Goal: Transaction & Acquisition: Purchase product/service

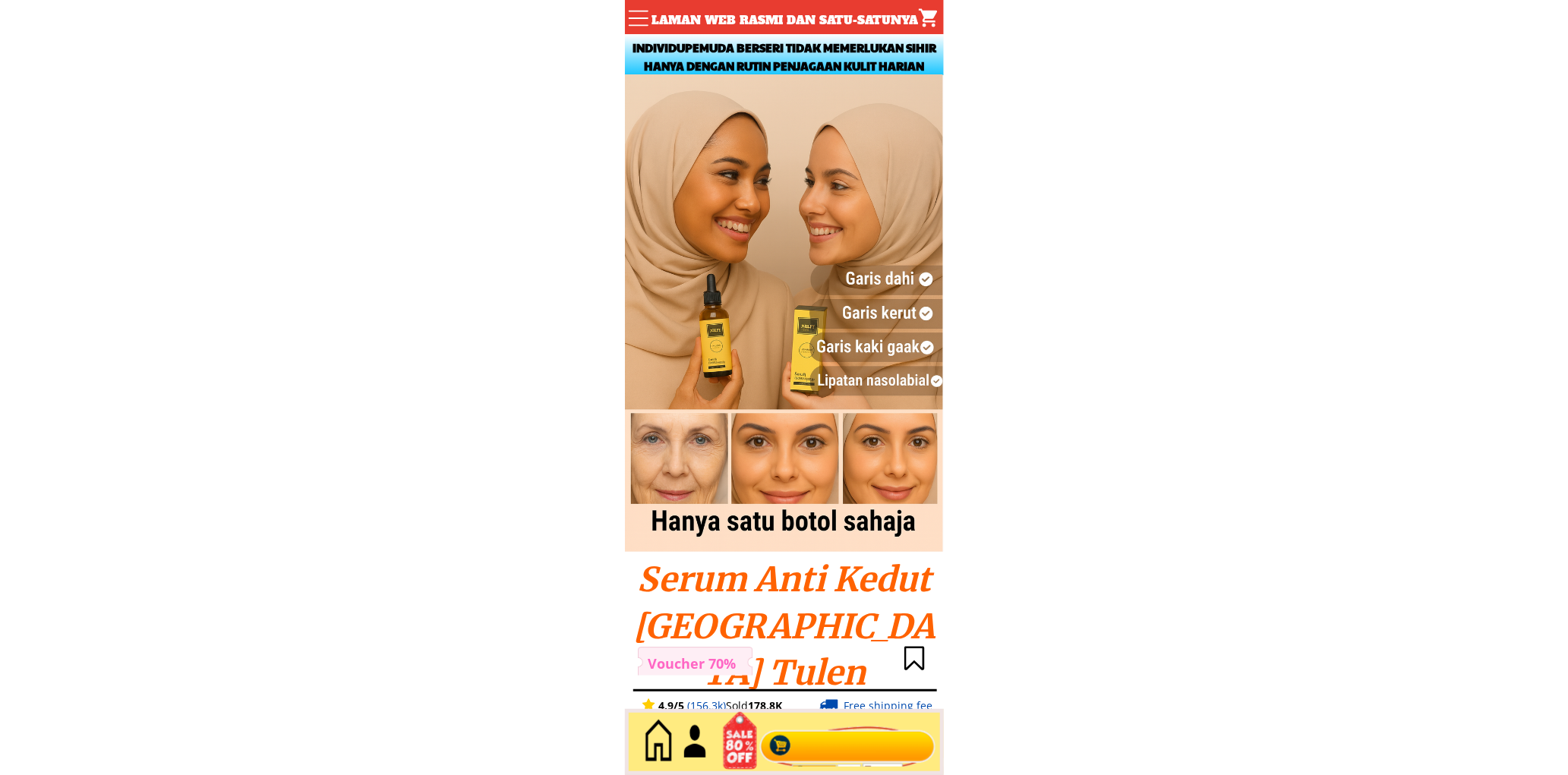
click at [828, 744] on div at bounding box center [847, 742] width 184 height 50
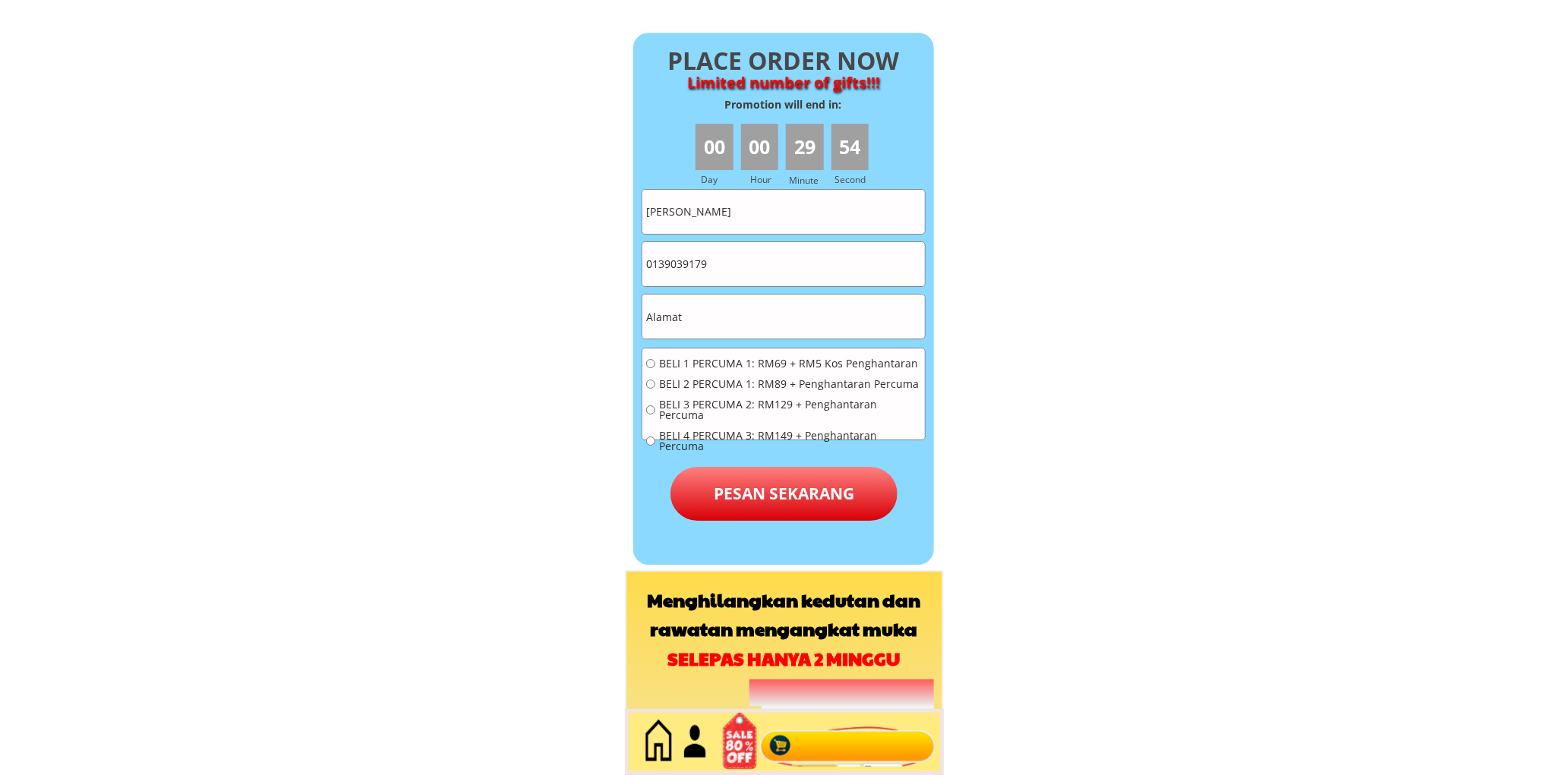
scroll to position [10905, 0]
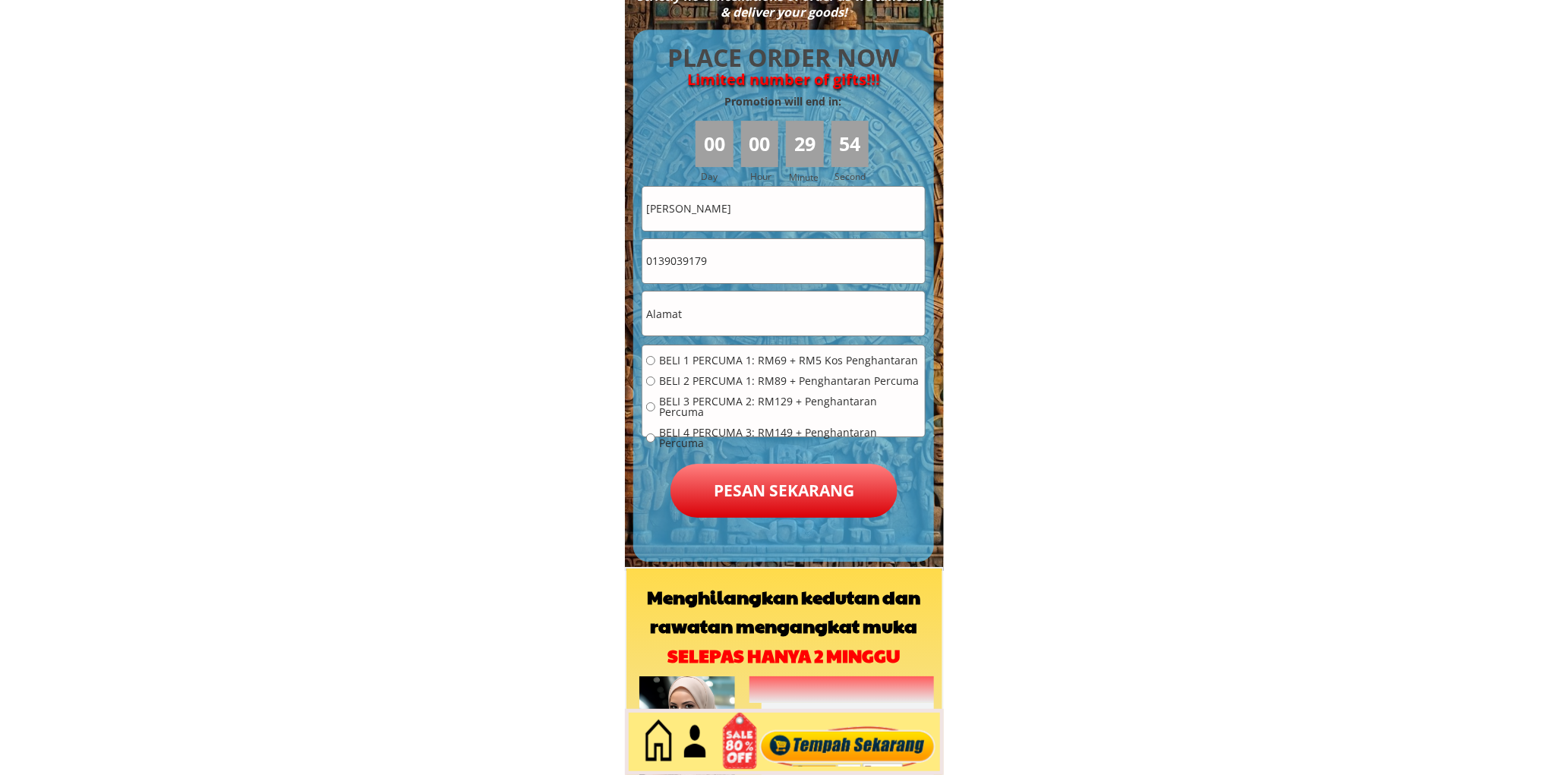
click at [777, 200] on input "[PERSON_NAME]" at bounding box center [784, 208] width 283 height 44
paste input "Fatimah Sham BT LOpe mat piah"
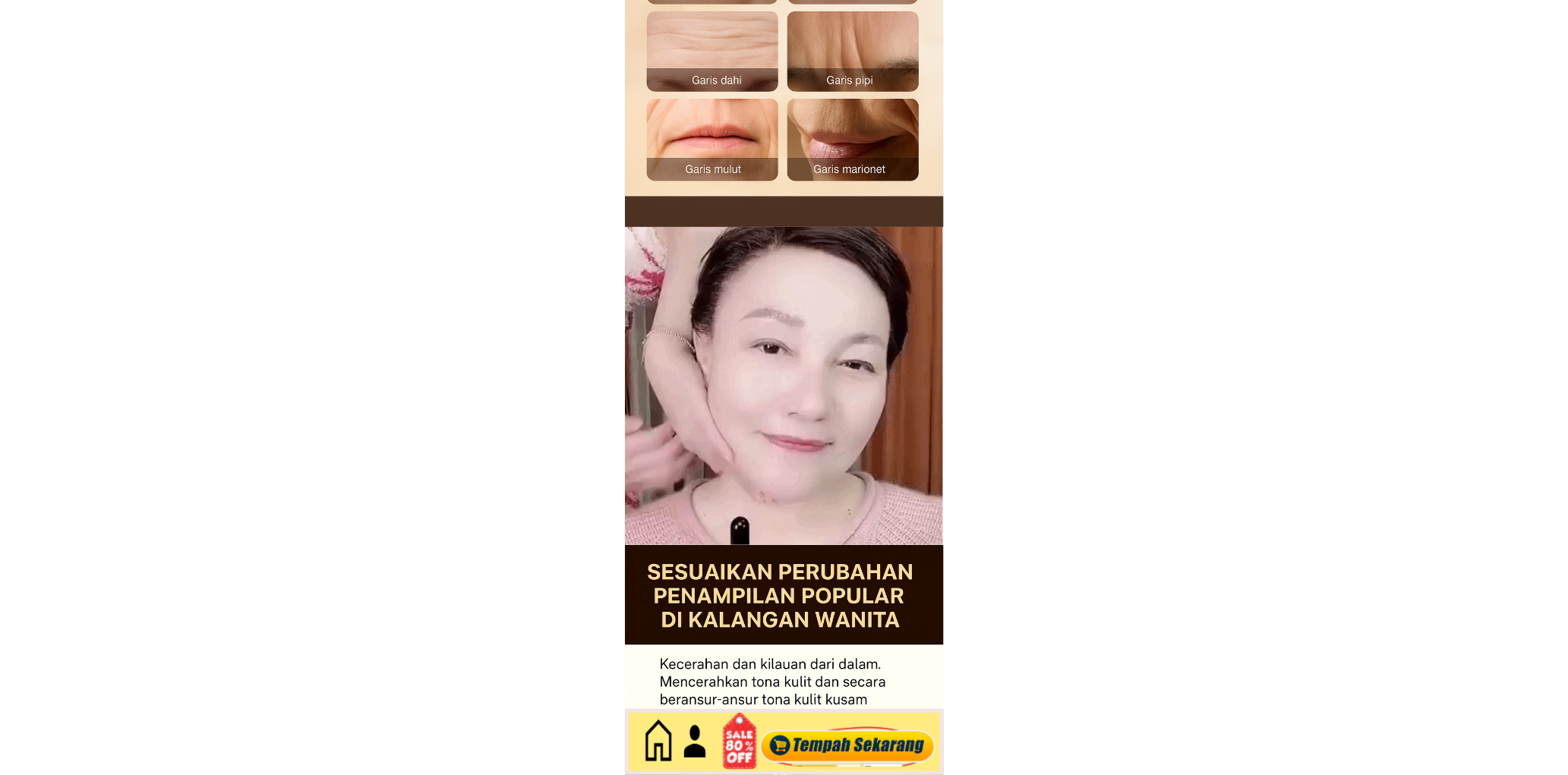
type input "Fatimah Sham BT LOpe mat piah"
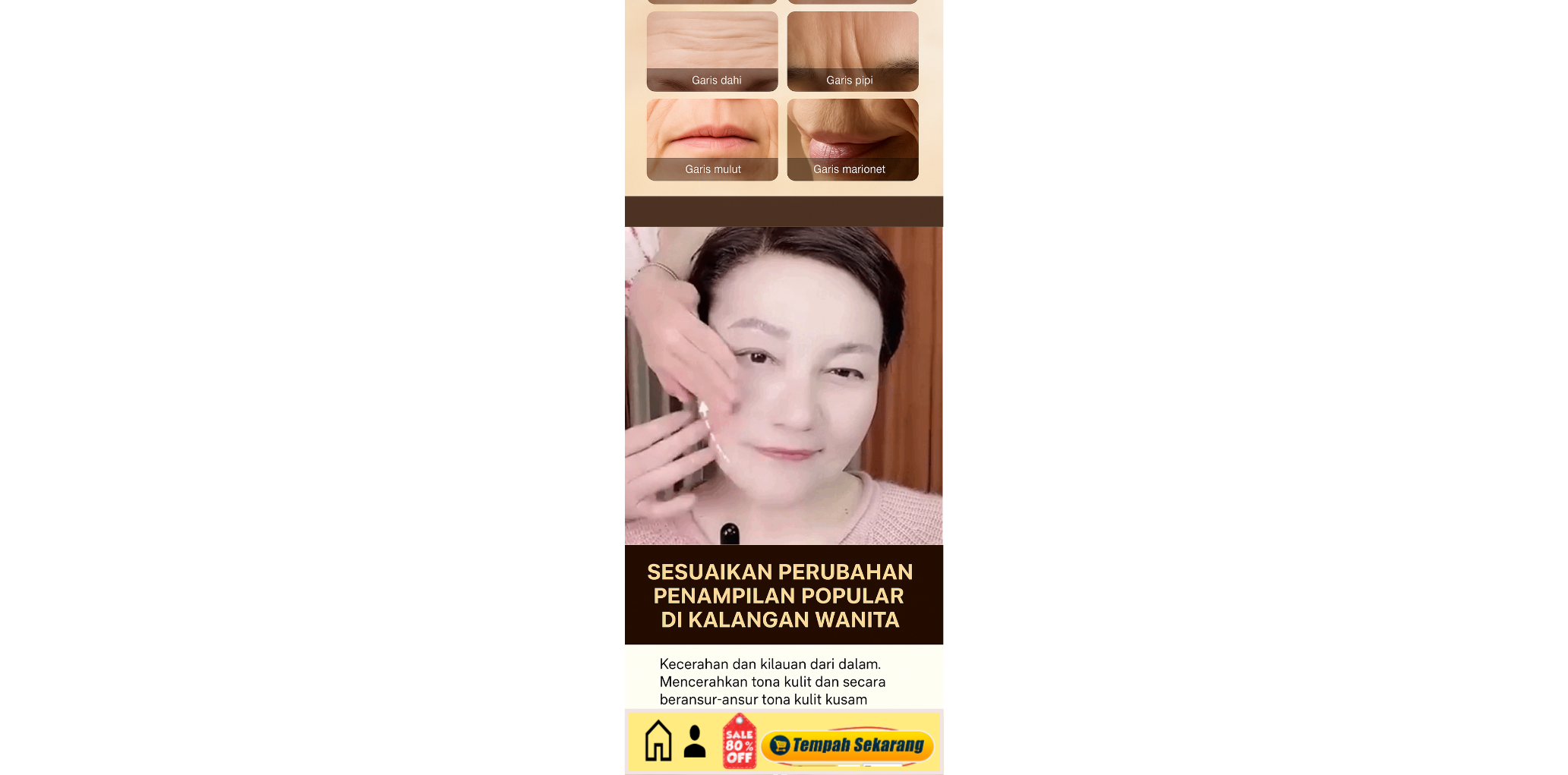
scroll to position [0, 0]
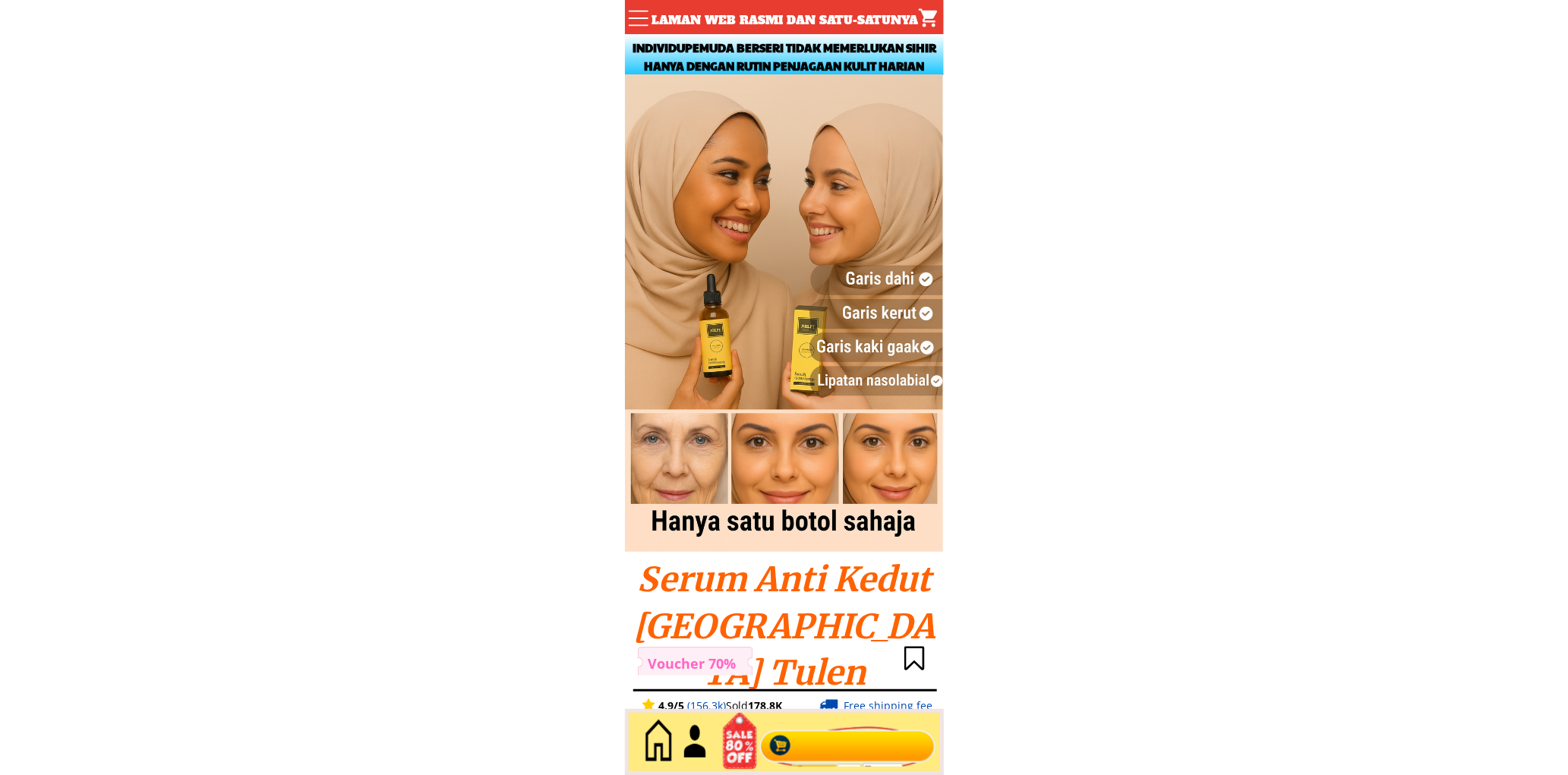
click at [826, 730] on div at bounding box center [847, 742] width 184 height 50
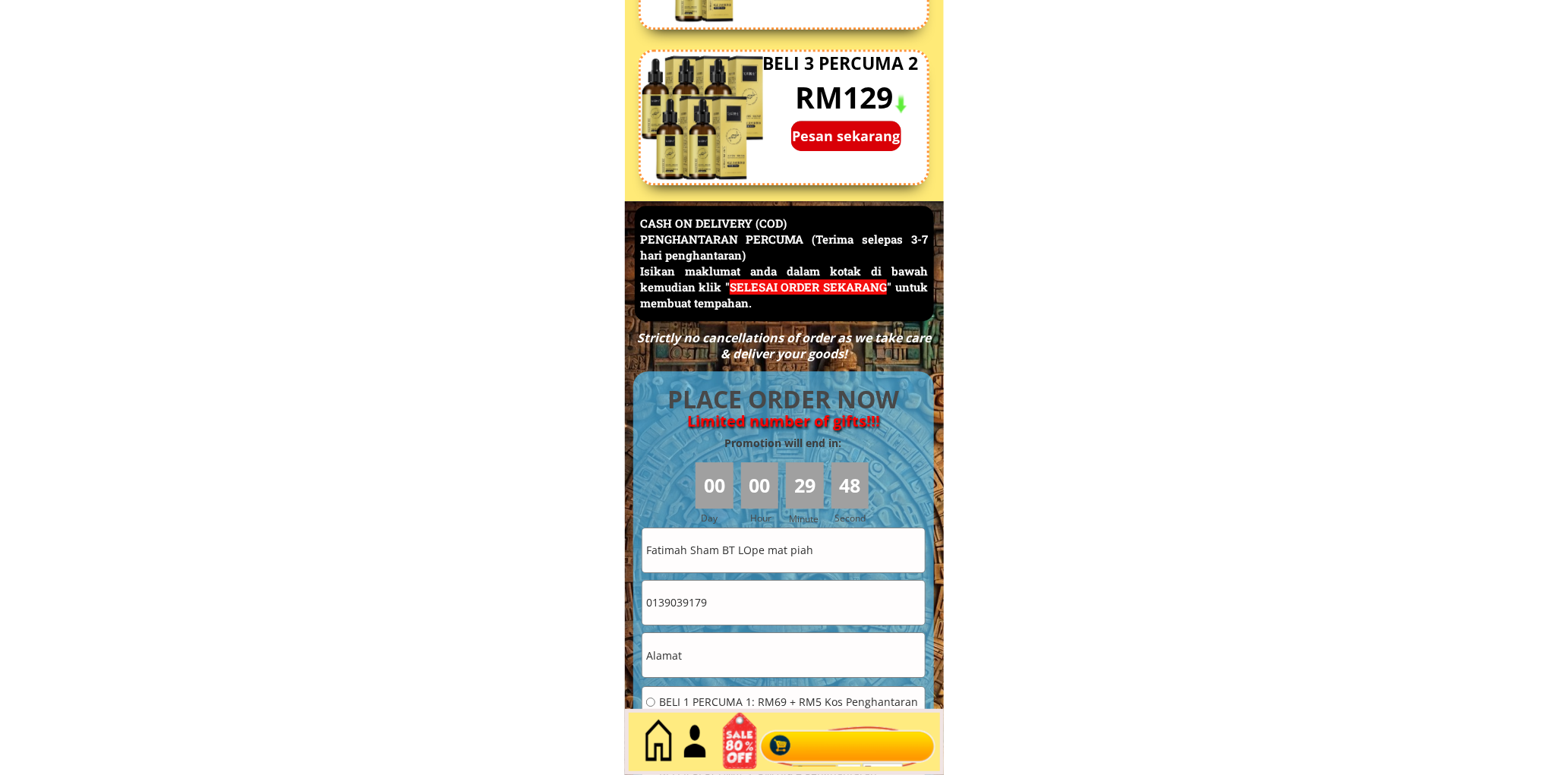
scroll to position [10765, 0]
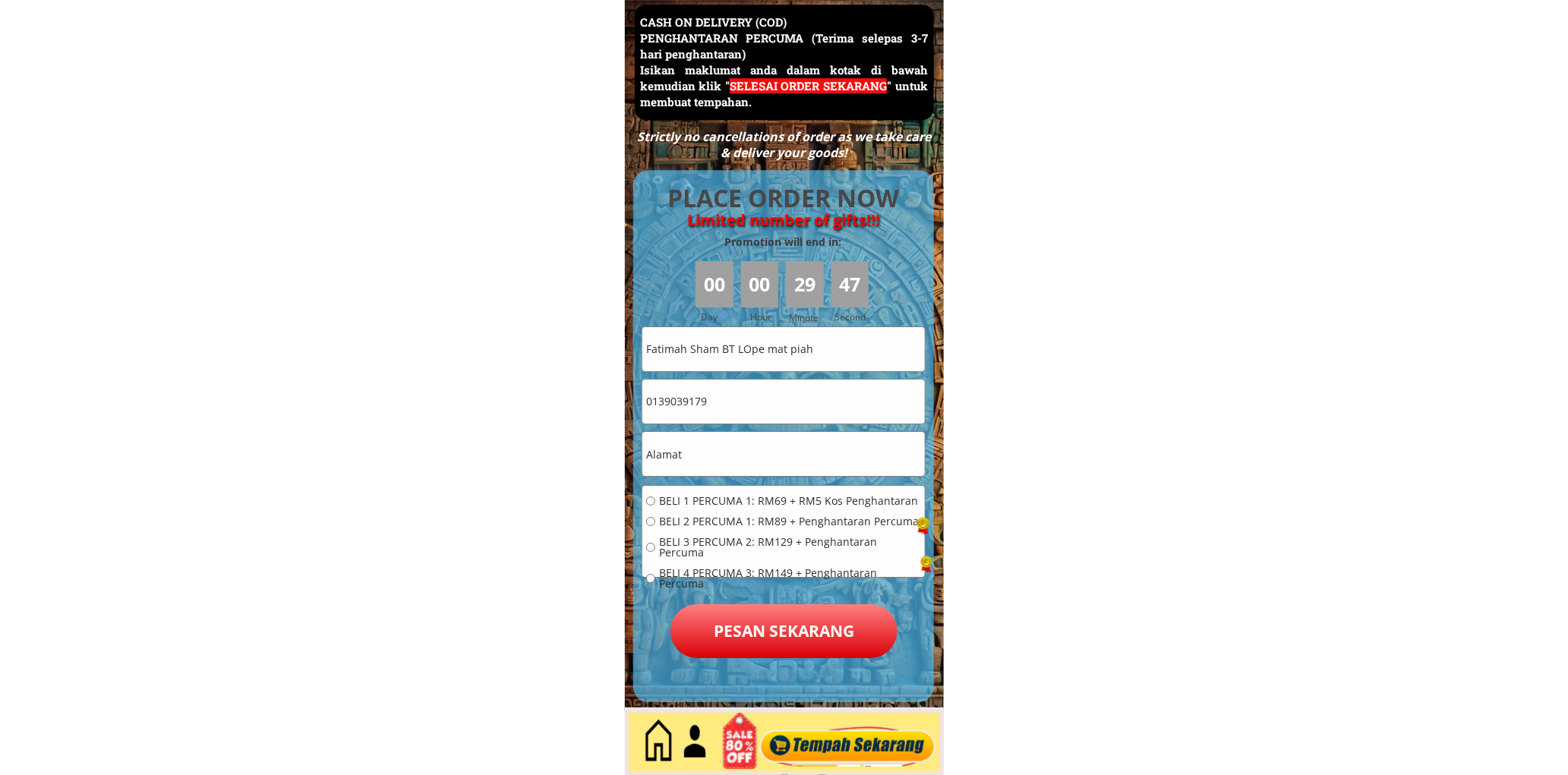
click at [753, 407] on input "0139039179" at bounding box center [784, 401] width 283 height 44
paste input "[PHONE_NUMBER]"
click at [700, 408] on input "[PHONE_NUMBER]" at bounding box center [784, 401] width 283 height 44
type input "01111429467"
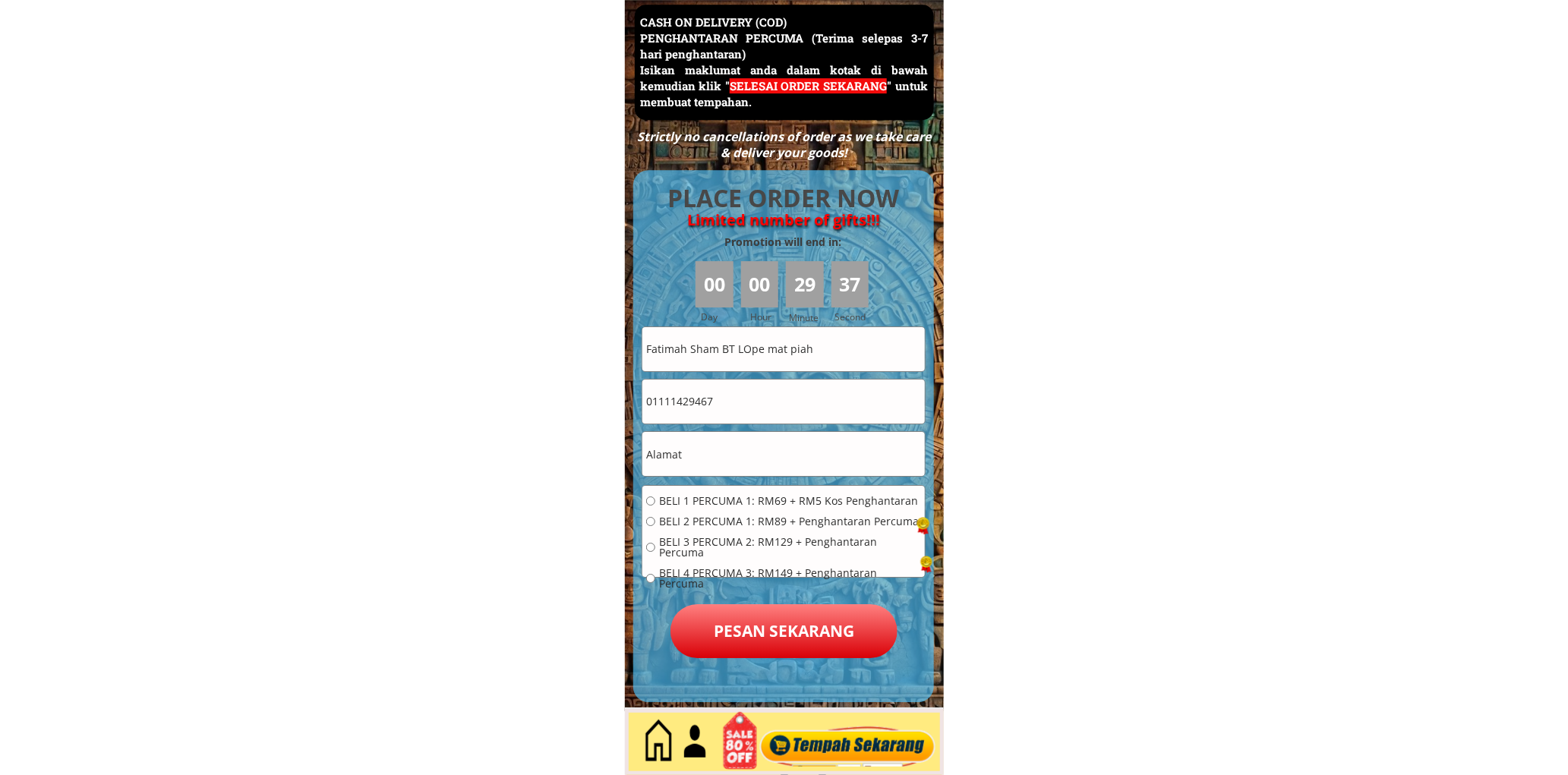
click at [734, 460] on input "text" at bounding box center [784, 453] width 283 height 44
paste input "[STREET_ADDRESS]"
type input "[STREET_ADDRESS]"
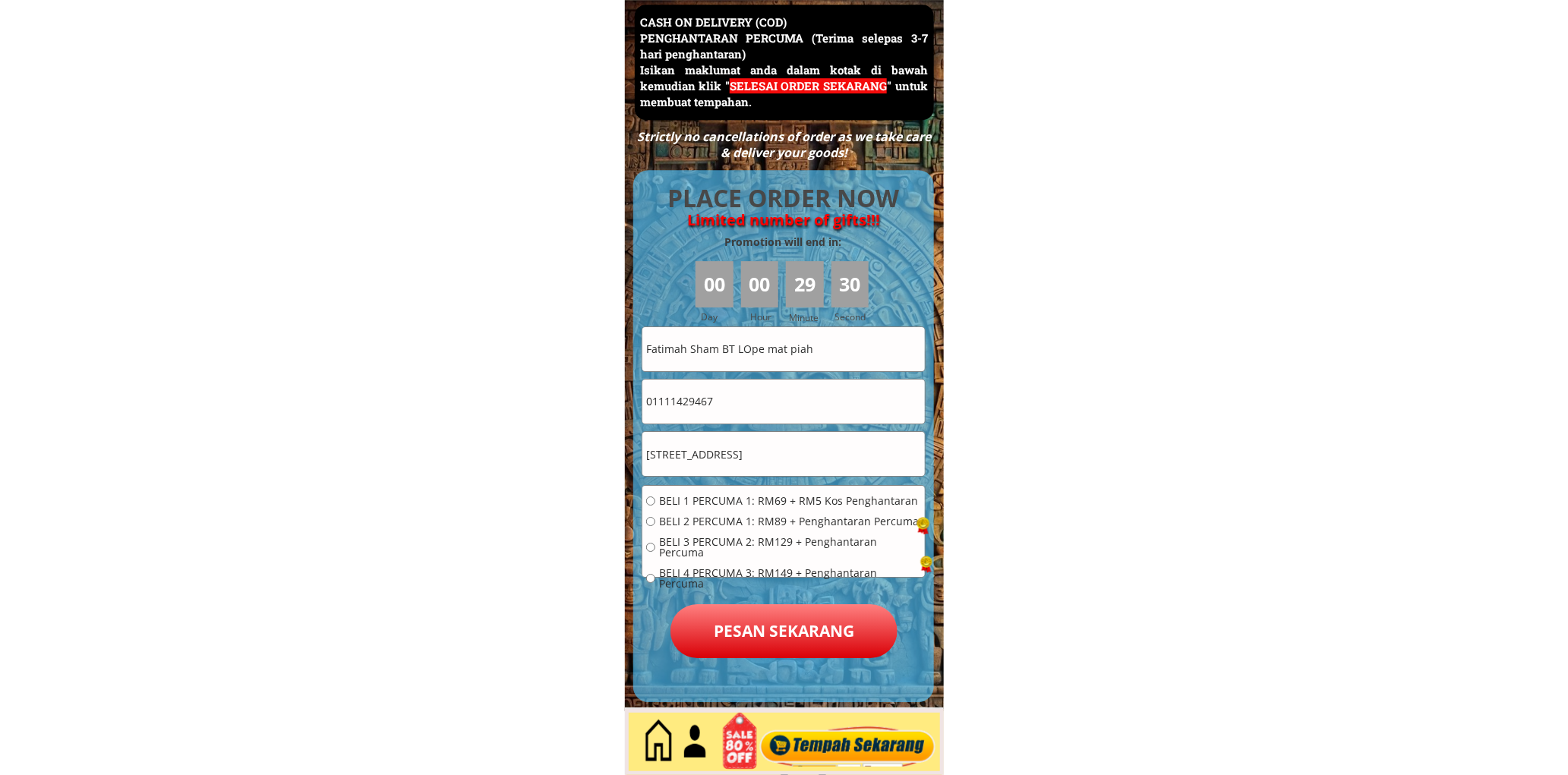
scroll to position [0, 0]
click at [724, 495] on span "BELI 1 PERCUMA 1: RM69 + RM5 Kos Penghantaran" at bounding box center [790, 501] width 262 height 11
radio input "true"
click at [761, 627] on p "Pesan sekarang" at bounding box center [784, 631] width 227 height 55
